Goal: Task Accomplishment & Management: Manage account settings

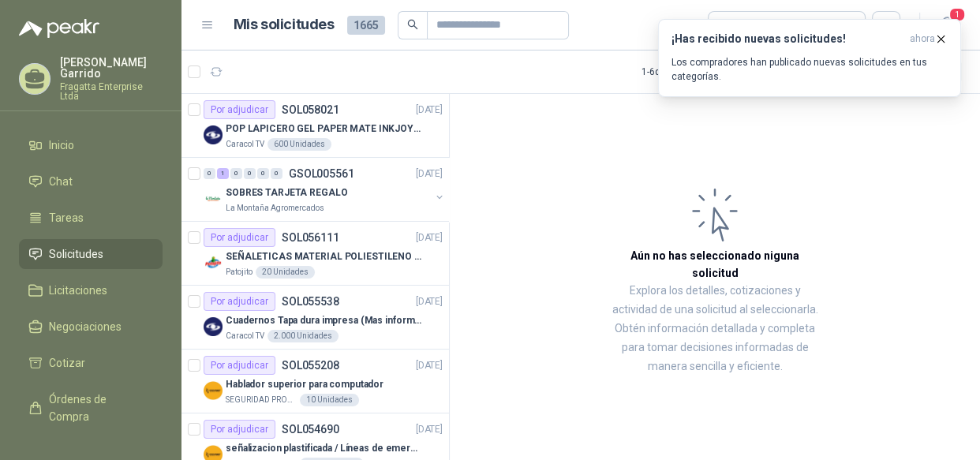
click at [742, 68] on p "Los compradores han publicado nuevas solicitudes en tus categorías." at bounding box center [809, 69] width 276 height 28
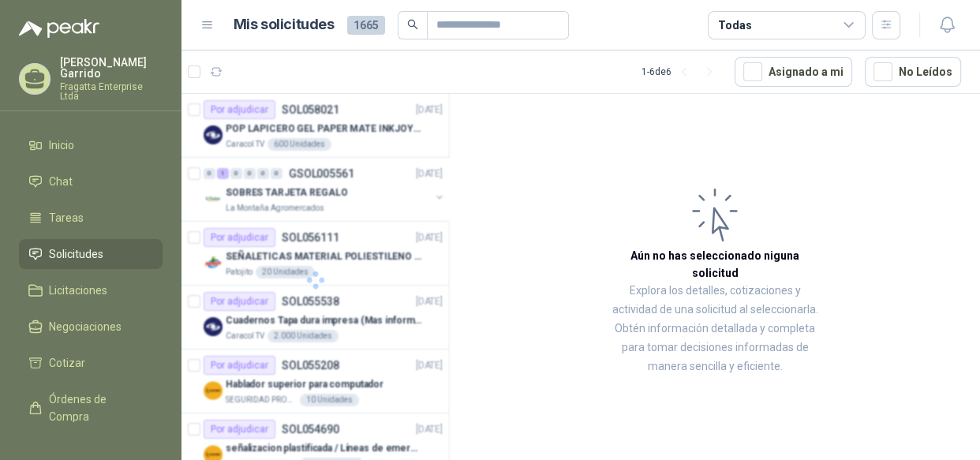
click at [94, 245] on span "Solicitudes" at bounding box center [76, 253] width 54 height 17
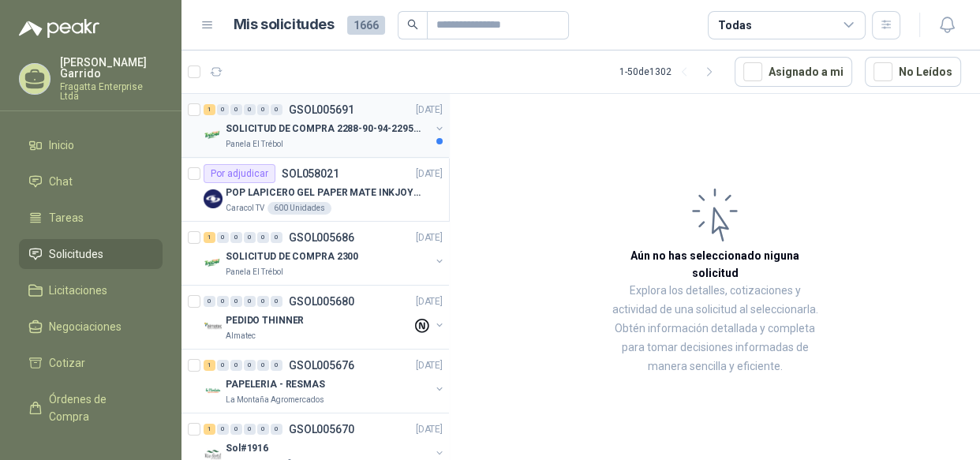
click at [319, 136] on div "SOLICITUD DE COMPRA 2288-90-94-2295-96-2301-02-04" at bounding box center [328, 128] width 204 height 19
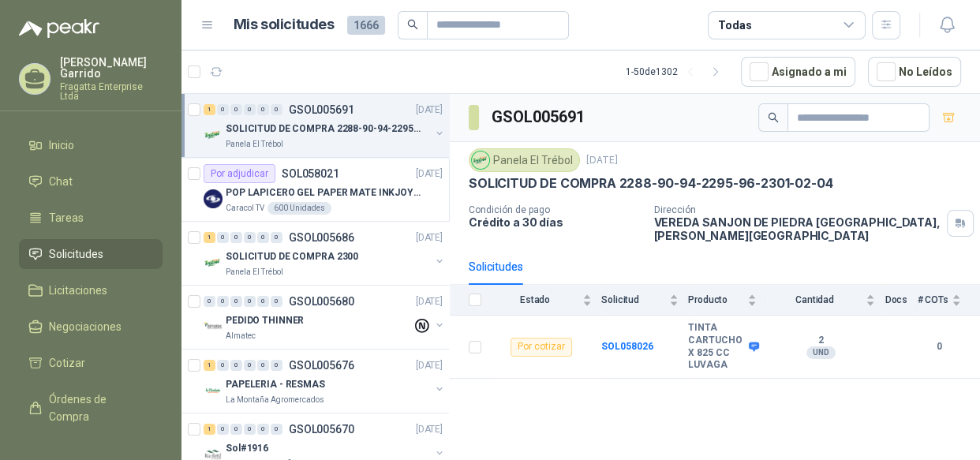
click at [808, 29] on div "Todas" at bounding box center [787, 25] width 158 height 28
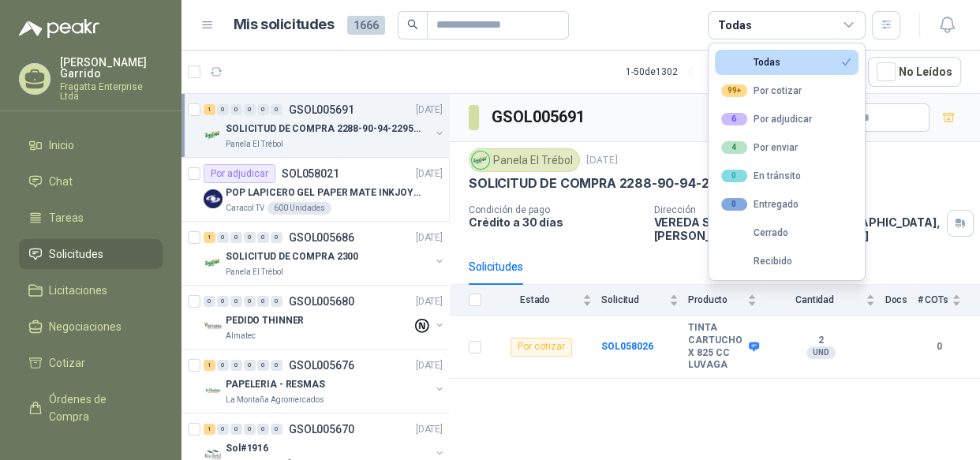
click at [808, 29] on div "Todas" at bounding box center [787, 25] width 158 height 28
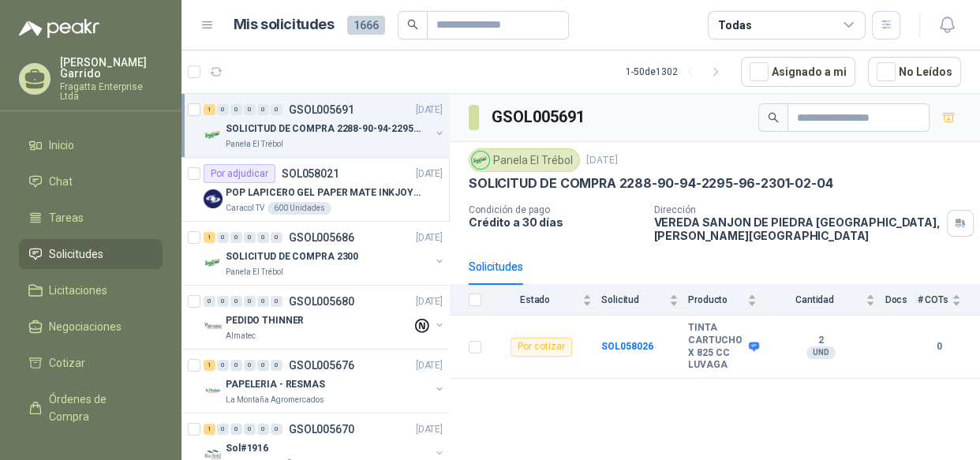
click at [804, 31] on div "Todas" at bounding box center [787, 25] width 158 height 28
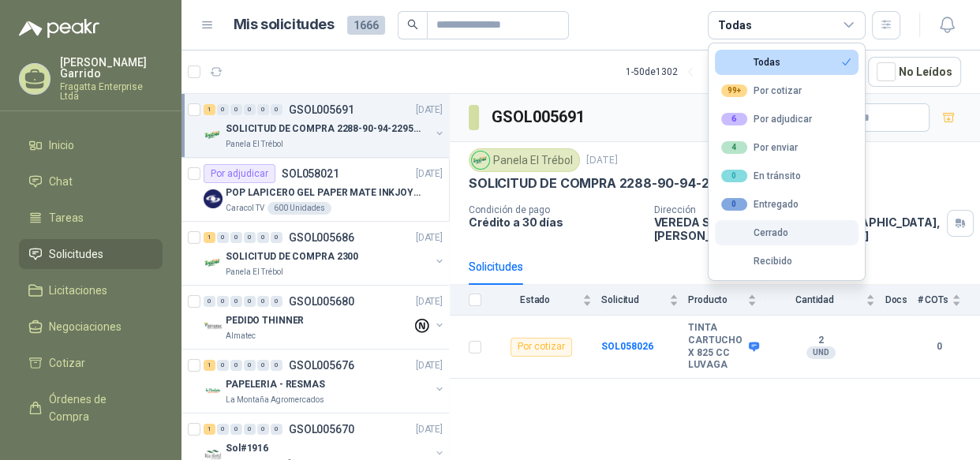
click at [775, 230] on div "Cerrado" at bounding box center [754, 232] width 67 height 11
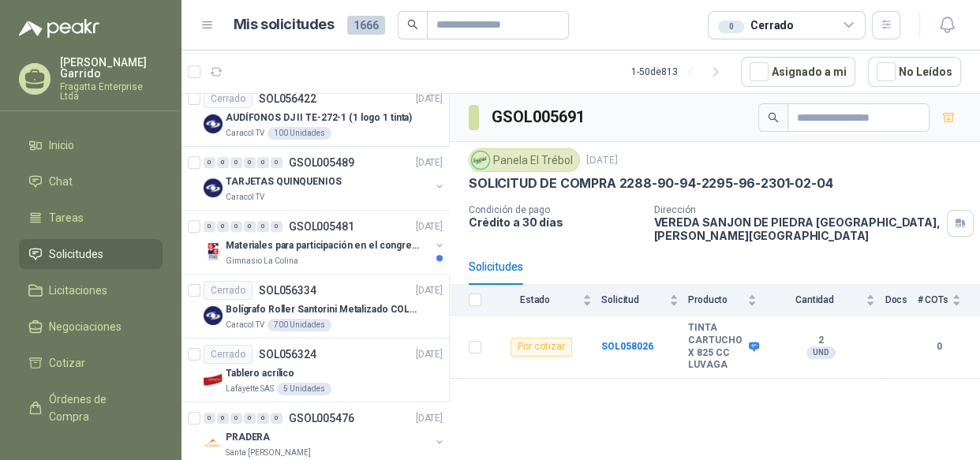
scroll to position [1041, 0]
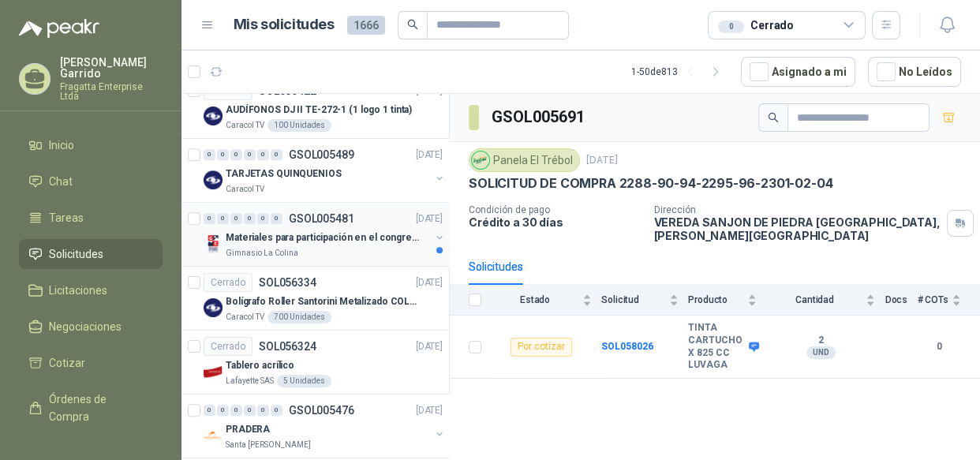
click at [336, 247] on div "Gimnasio La Colina" at bounding box center [328, 253] width 204 height 13
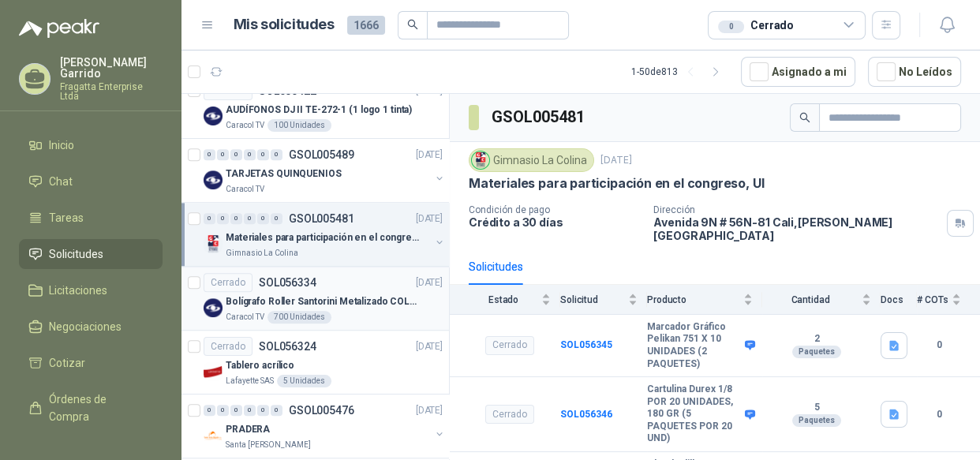
click at [368, 305] on p "Bolígrafo Roller Santorini Metalizado COLOR MORADO 1logo" at bounding box center [324, 301] width 196 height 15
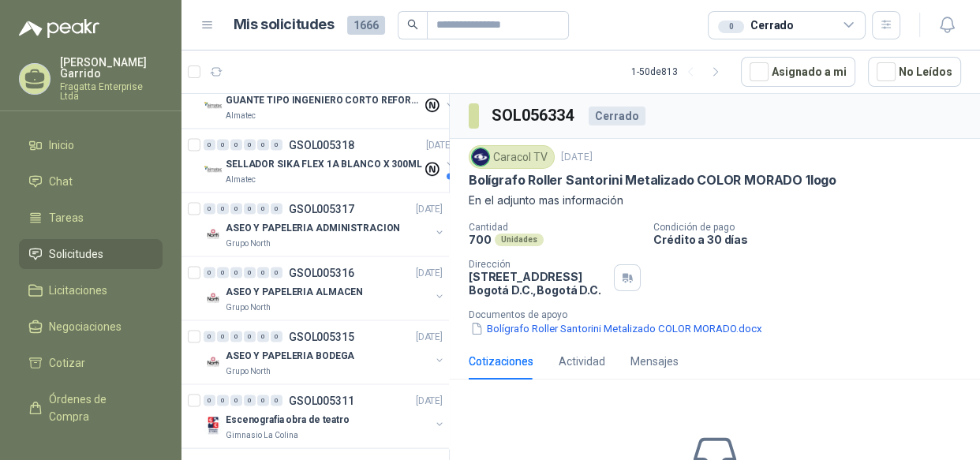
scroll to position [2853, 0]
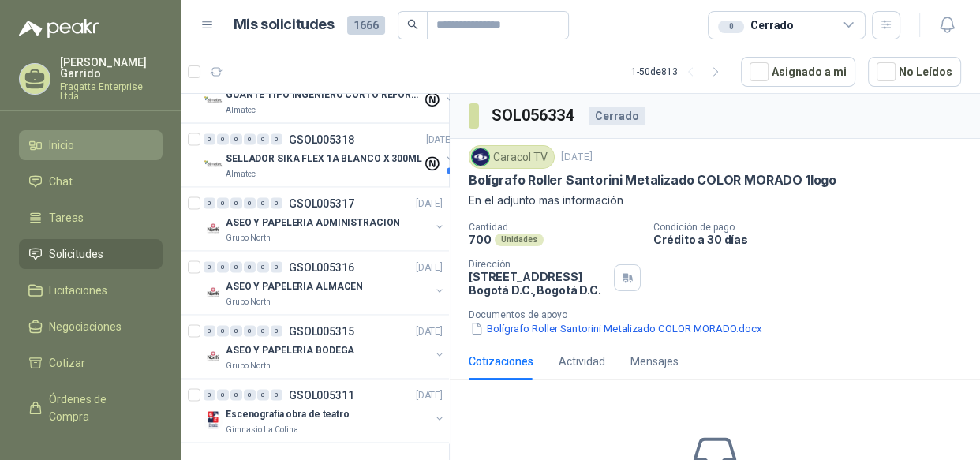
click at [99, 136] on li "Inicio" at bounding box center [90, 144] width 125 height 17
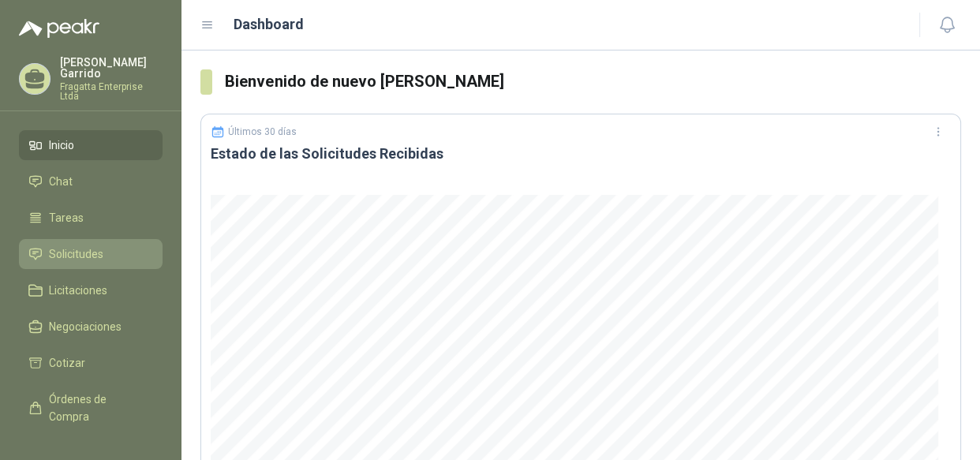
click at [80, 246] on span "Solicitudes" at bounding box center [76, 253] width 54 height 17
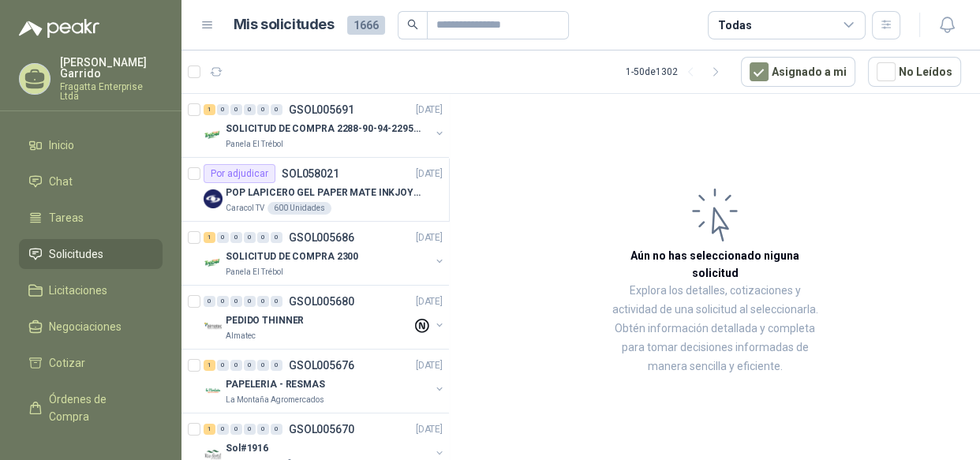
scroll to position [83, 0]
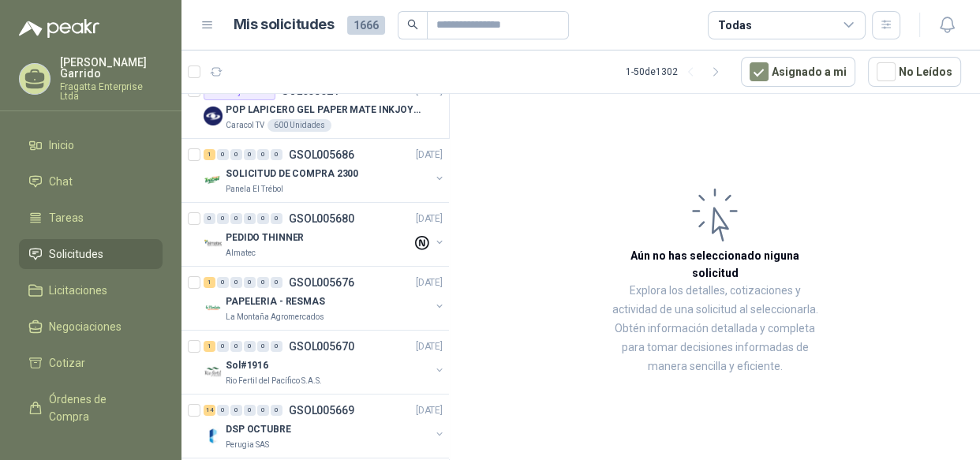
click at [802, 23] on div "Todas" at bounding box center [787, 25] width 158 height 28
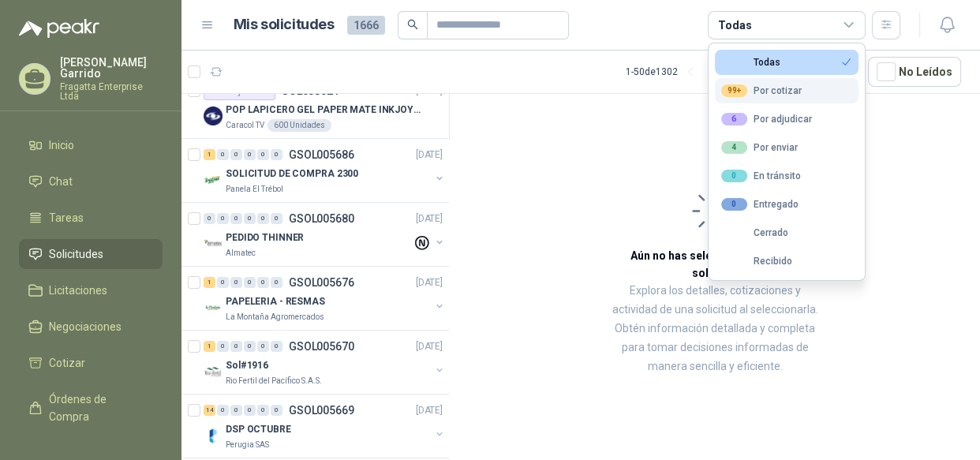
click at [780, 86] on div "99+ Por cotizar" at bounding box center [761, 90] width 80 height 13
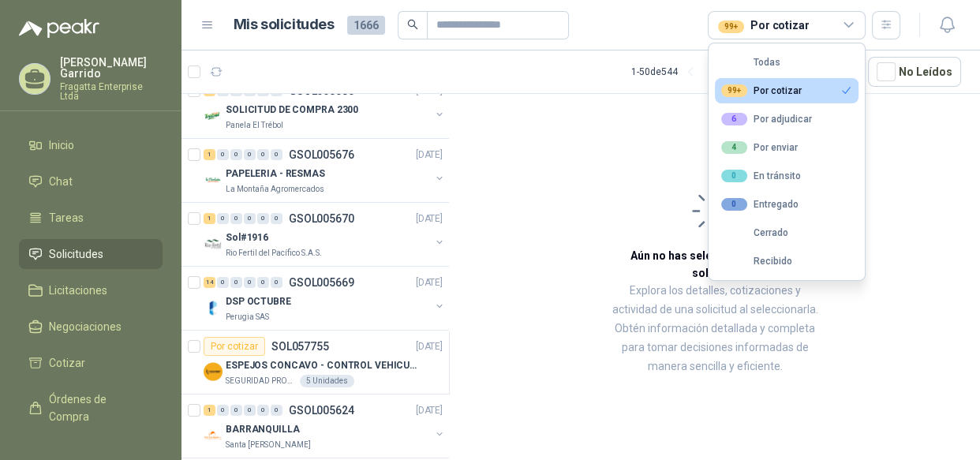
scroll to position [19, 0]
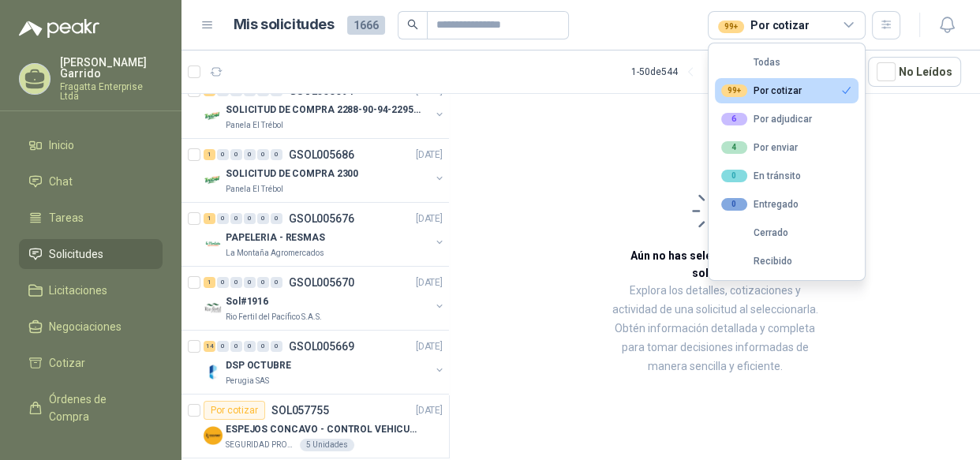
click at [815, 87] on button "99+ Por cotizar" at bounding box center [787, 90] width 144 height 25
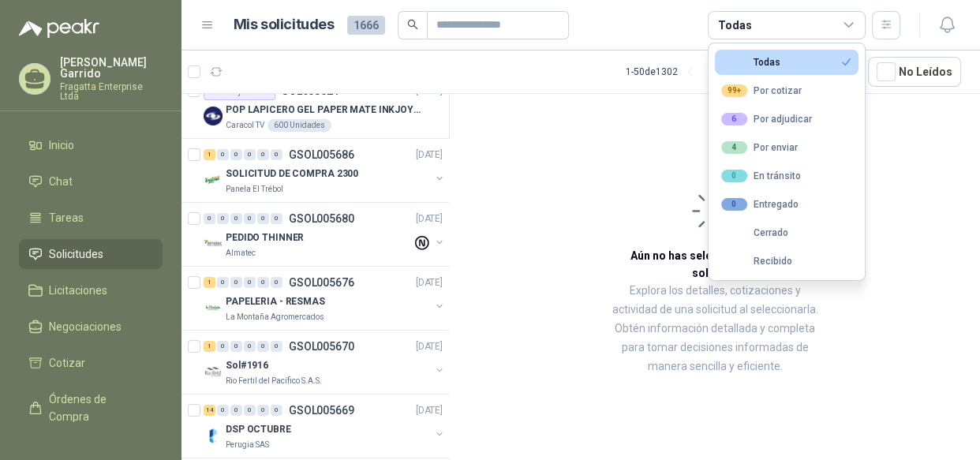
scroll to position [0, 0]
